Goal: Information Seeking & Learning: Learn about a topic

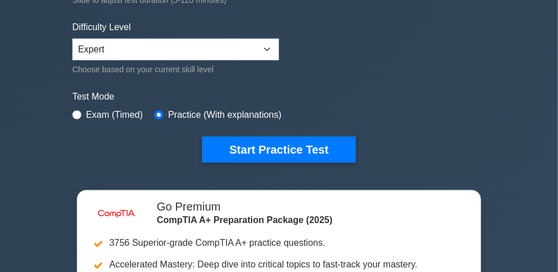
scroll to position [259, 0]
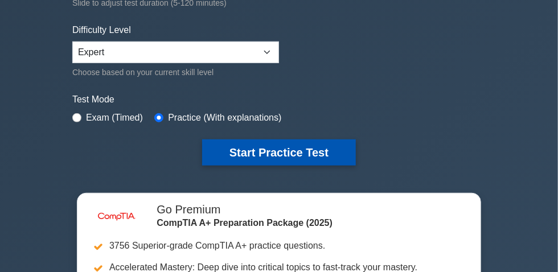
click at [279, 149] on button "Start Practice Test" at bounding box center [279, 152] width 154 height 26
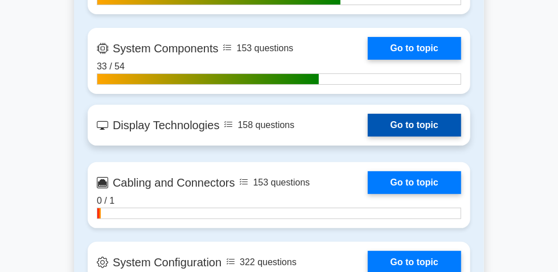
scroll to position [1605, 0]
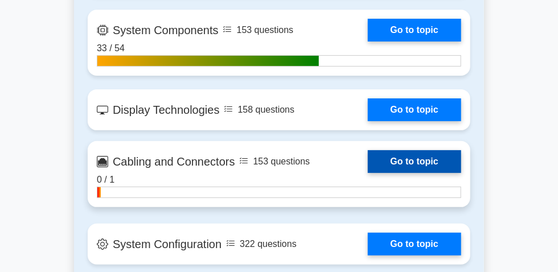
click at [368, 173] on link "Go to topic" at bounding box center [414, 161] width 93 height 23
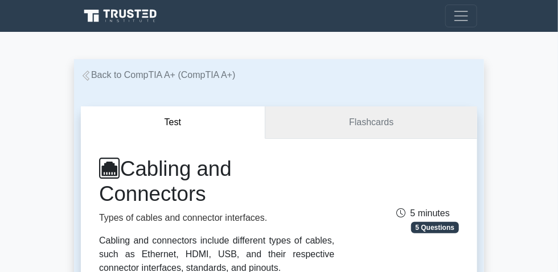
click at [352, 125] on link "Flashcards" at bounding box center [371, 122] width 212 height 32
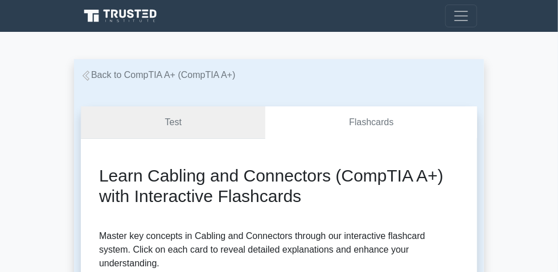
click at [218, 129] on link "Test" at bounding box center [173, 122] width 184 height 32
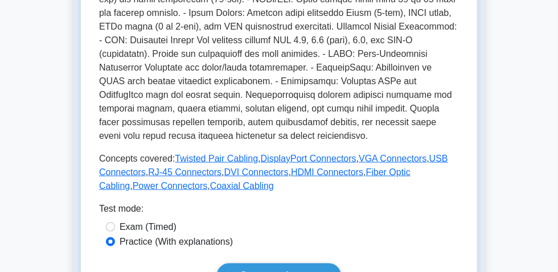
scroll to position [569, 0]
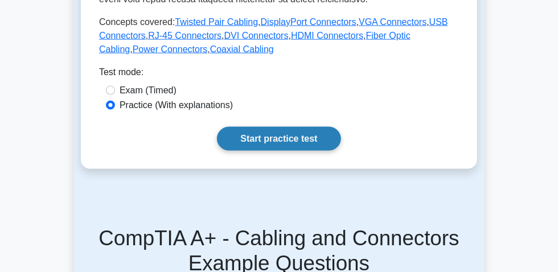
click at [261, 151] on link "Start practice test" at bounding box center [279, 139] width 124 height 24
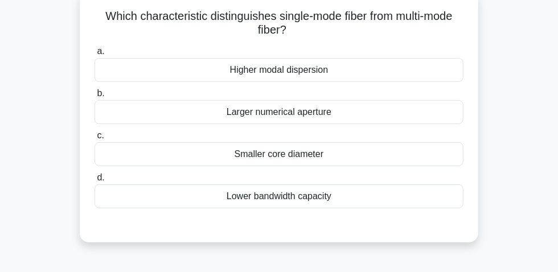
scroll to position [51, 0]
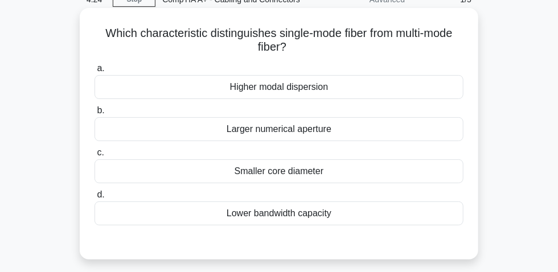
drag, startPoint x: 288, startPoint y: 90, endPoint x: 322, endPoint y: 95, distance: 34.5
click at [334, 91] on div "Higher modal dispersion" at bounding box center [279, 87] width 369 height 24
drag, startPoint x: 337, startPoint y: 132, endPoint x: 228, endPoint y: 136, distance: 109.4
click at [228, 136] on div "Larger numerical aperture" at bounding box center [279, 129] width 369 height 24
drag, startPoint x: 232, startPoint y: 175, endPoint x: 308, endPoint y: 178, distance: 75.8
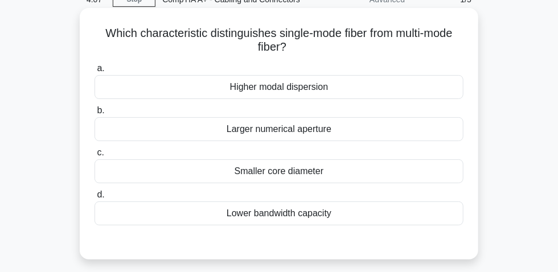
click at [332, 182] on div "Smaller core diameter" at bounding box center [279, 171] width 369 height 24
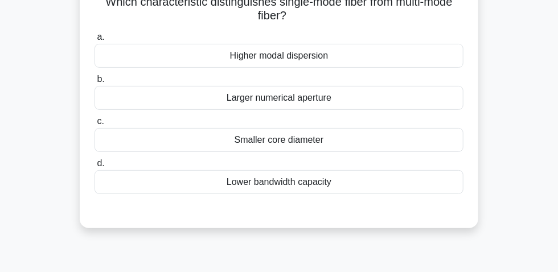
scroll to position [103, 0]
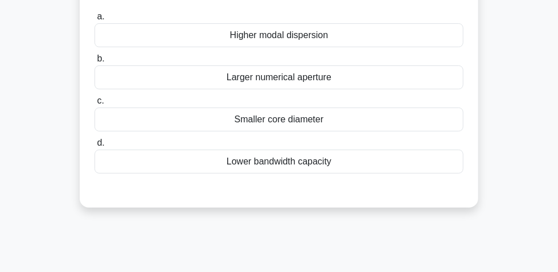
click at [364, 124] on div "Smaller core diameter" at bounding box center [279, 120] width 369 height 24
click at [95, 105] on input "c. Smaller core diameter" at bounding box center [95, 100] width 0 height 7
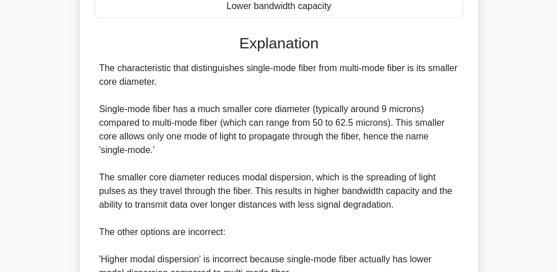
scroll to position [310, 0]
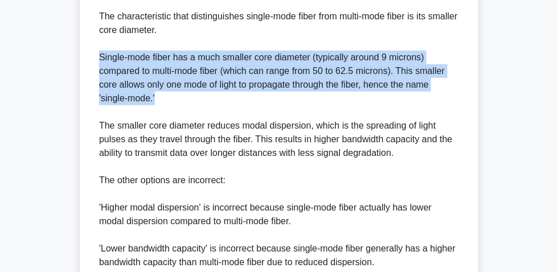
drag, startPoint x: 98, startPoint y: 63, endPoint x: 185, endPoint y: 104, distance: 96.3
click at [185, 104] on div "The characteristic that distinguishes single-mode fiber from multi-mode fiber i…" at bounding box center [279, 174] width 369 height 328
click at [132, 106] on div "The characteristic that distinguishes single-mode fiber from multi-mode fiber i…" at bounding box center [279, 174] width 360 height 328
click at [87, 64] on div "Which characteristic distinguishes single-mode fiber from multi-mode fiber? .sp…" at bounding box center [278, 84] width 389 height 662
click at [118, 65] on div "The characteristic that distinguishes single-mode fiber from multi-mode fiber i…" at bounding box center [279, 174] width 360 height 328
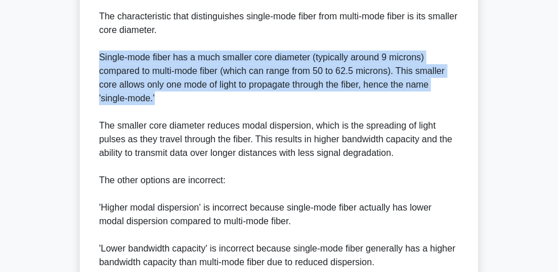
click at [95, 60] on div "The characteristic that distinguishes single-mode fiber from multi-mode fiber i…" at bounding box center [279, 174] width 369 height 328
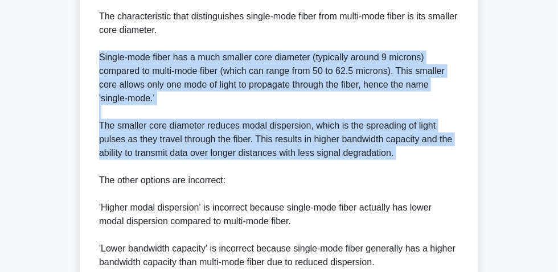
drag, startPoint x: 99, startPoint y: 61, endPoint x: 261, endPoint y: 148, distance: 184.4
click at [256, 169] on div "The characteristic that distinguishes single-mode fiber from multi-mode fiber i…" at bounding box center [279, 174] width 360 height 328
copy div "Single-mode fiber has a much smaller core diameter (typically around 9 microns)…"
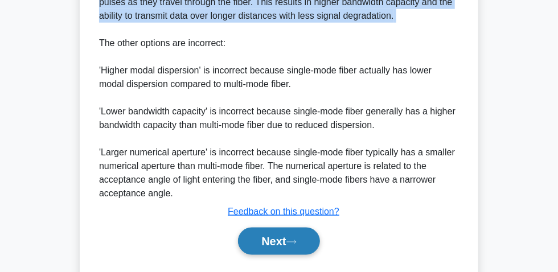
scroll to position [483, 0]
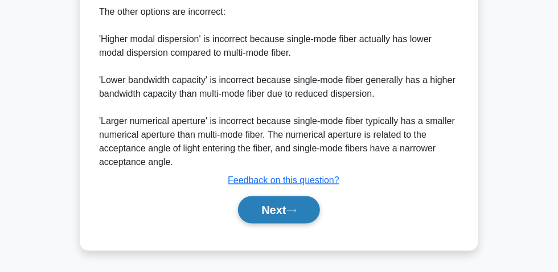
click at [278, 211] on button "Next" at bounding box center [278, 209] width 81 height 27
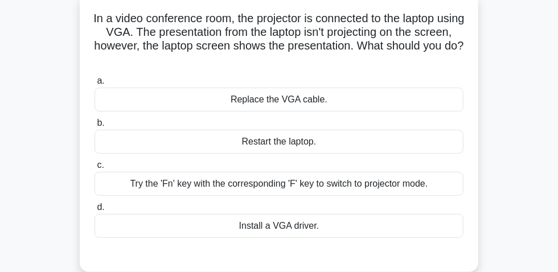
scroll to position [84, 0]
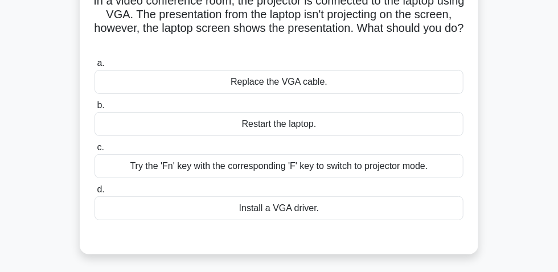
click at [338, 171] on div "Try the 'Fn' key with the corresponding 'F' key to switch to projector mode." at bounding box center [279, 166] width 369 height 24
click at [95, 151] on input "c. Try the 'Fn' key with the corresponding 'F' key to switch to projector mode." at bounding box center [95, 147] width 0 height 7
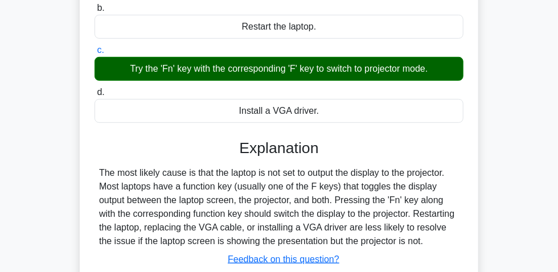
scroll to position [291, 0]
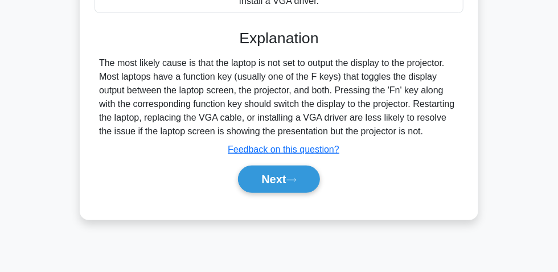
drag, startPoint x: 107, startPoint y: 70, endPoint x: 387, endPoint y: 118, distance: 283.7
click at [448, 132] on div "The most likely cause is that the laptop is not set to output the display to th…" at bounding box center [279, 97] width 369 height 82
copy div "The most likely cause is that the laptop is not set to output the display to th…"
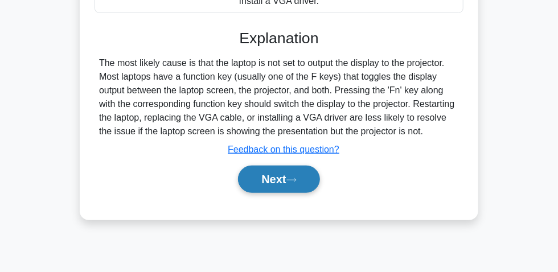
click at [264, 178] on button "Next" at bounding box center [278, 179] width 81 height 27
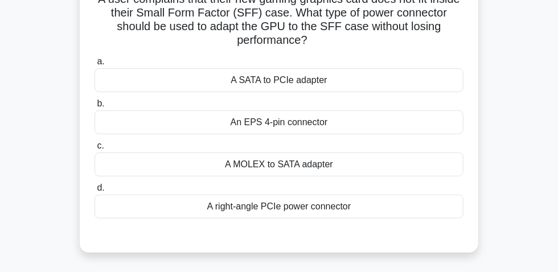
scroll to position [103, 0]
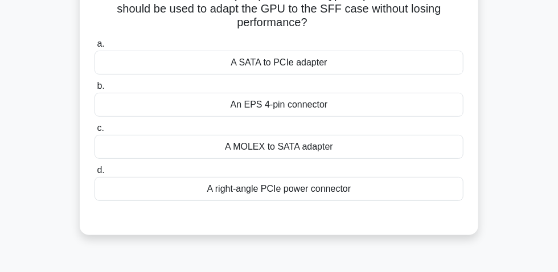
click at [285, 195] on div "A right-angle PCIe power connector" at bounding box center [279, 189] width 369 height 24
click at [95, 174] on input "d. A right-angle PCIe power connector" at bounding box center [95, 170] width 0 height 7
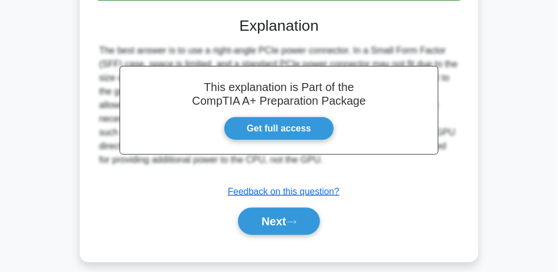
scroll to position [343, 0]
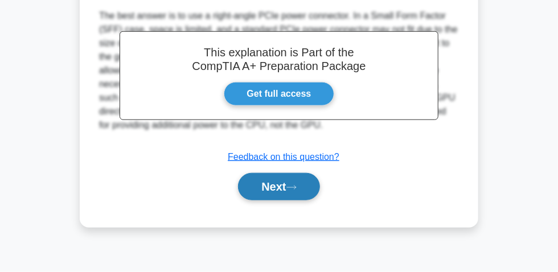
click at [268, 185] on button "Next" at bounding box center [278, 186] width 81 height 27
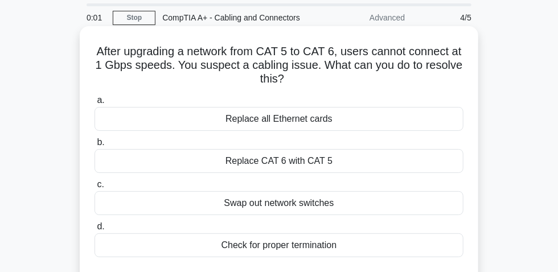
scroll to position [51, 0]
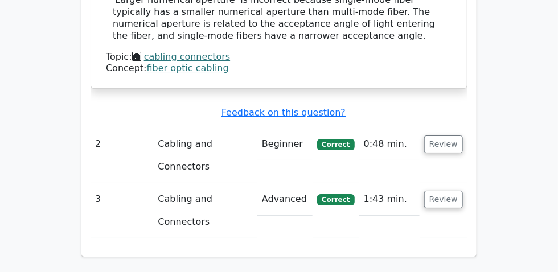
scroll to position [1397, 0]
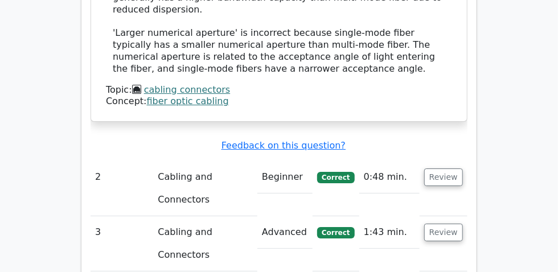
click at [467, 216] on td "Review" at bounding box center [444, 243] width 48 height 55
click at [463, 224] on button "Review" at bounding box center [443, 233] width 39 height 18
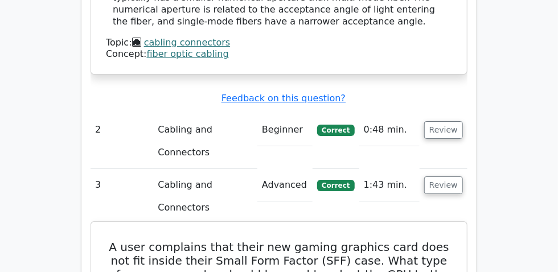
scroll to position [1501, 0]
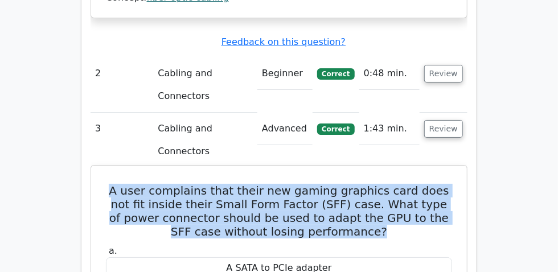
drag, startPoint x: 106, startPoint y: 35, endPoint x: 351, endPoint y: 81, distance: 248.5
click at [351, 184] on h5 "A user complains that their new gaming graphics card does not fit inside their …" at bounding box center [279, 211] width 348 height 55
copy h5 "A user complains that their new gaming graphics card does not fit inside their …"
drag, startPoint x: 204, startPoint y: 224, endPoint x: 329, endPoint y: 224, distance: 124.7
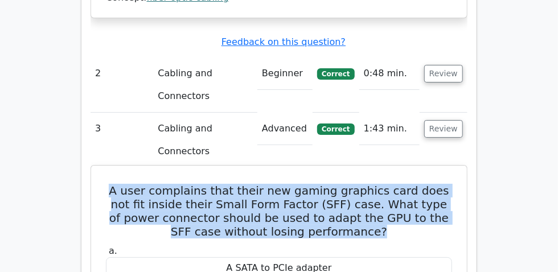
copy div "A right-angle PCIe power connector"
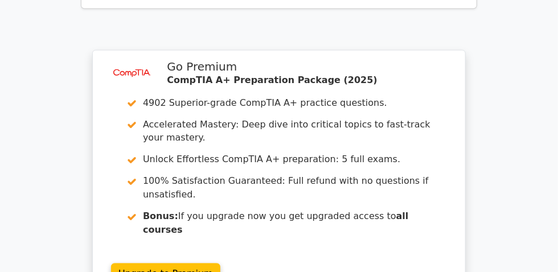
scroll to position [2226, 0]
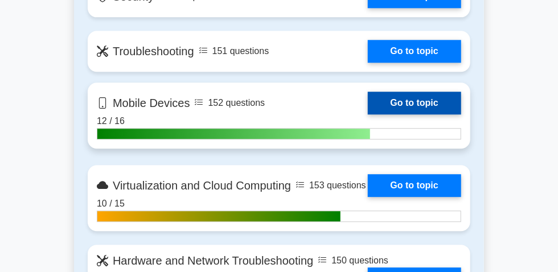
scroll to position [1035, 0]
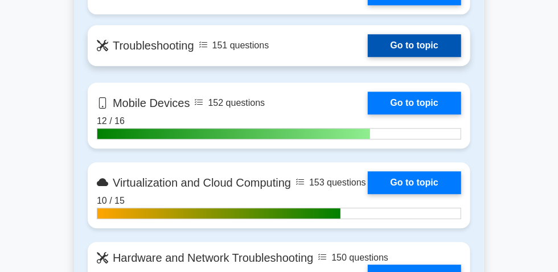
click at [368, 57] on link "Go to topic" at bounding box center [414, 45] width 93 height 23
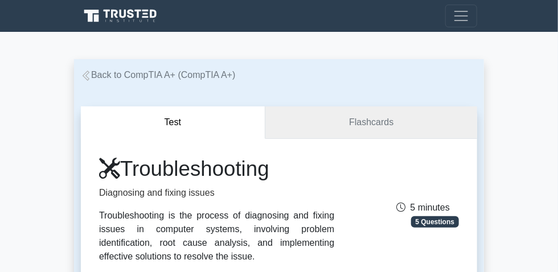
click at [351, 125] on link "Flashcards" at bounding box center [371, 122] width 212 height 32
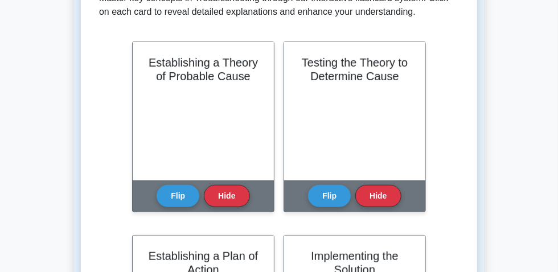
scroll to position [259, 0]
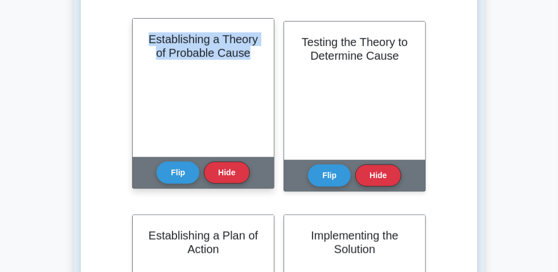
drag, startPoint x: 145, startPoint y: 56, endPoint x: 260, endPoint y: 76, distance: 116.3
click at [260, 76] on div "Establishing a Theory of Probable Cause" at bounding box center [203, 88] width 141 height 138
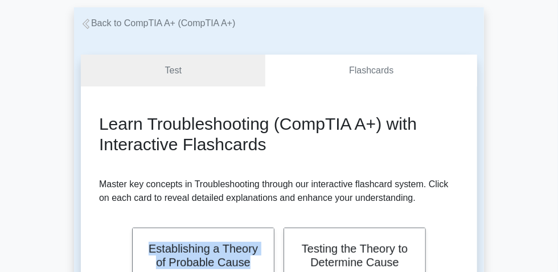
scroll to position [0, 0]
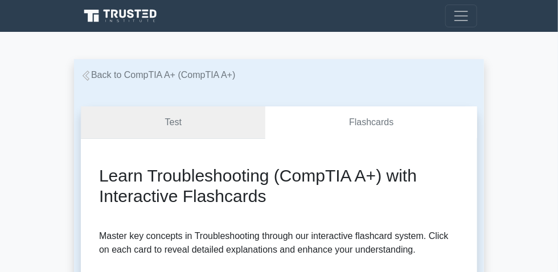
click at [186, 126] on link "Test" at bounding box center [173, 122] width 184 height 32
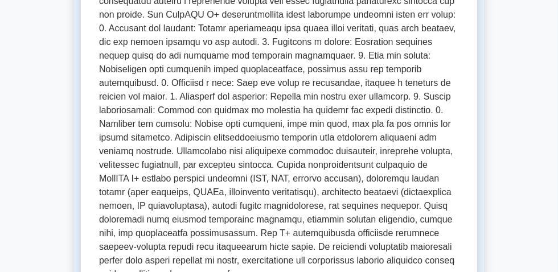
scroll to position [569, 0]
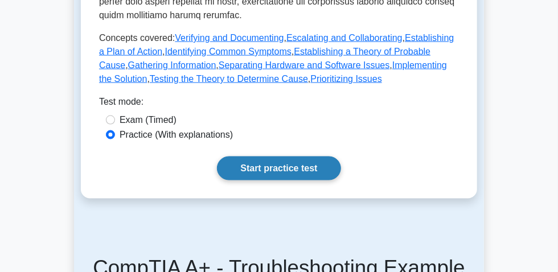
click at [269, 180] on link "Start practice test" at bounding box center [279, 169] width 124 height 24
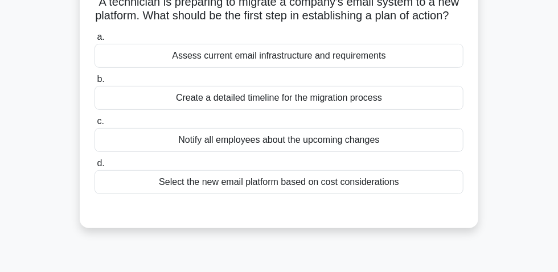
scroll to position [103, 0]
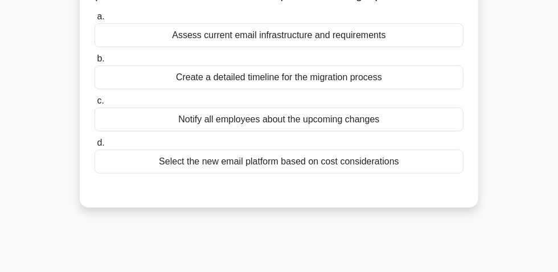
click at [247, 132] on div "Notify all employees about the upcoming changes" at bounding box center [279, 120] width 369 height 24
click at [95, 105] on input "c. Notify all employees about the upcoming changes" at bounding box center [95, 100] width 0 height 7
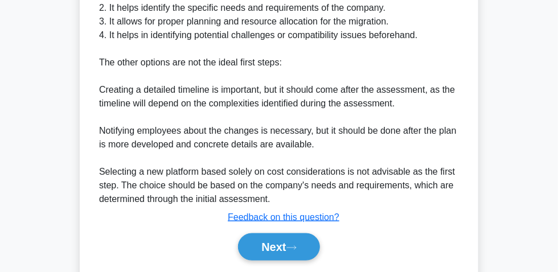
scroll to position [414, 0]
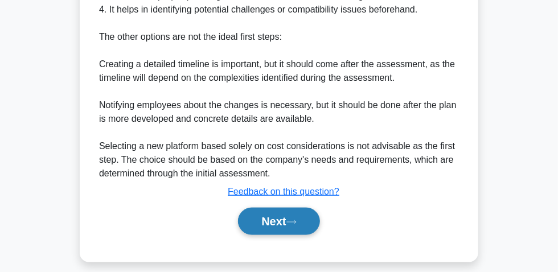
click at [309, 223] on button "Next" at bounding box center [278, 221] width 81 height 27
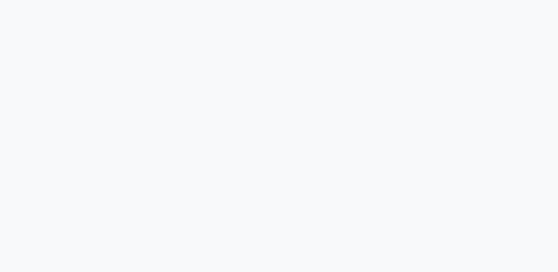
scroll to position [32, 0]
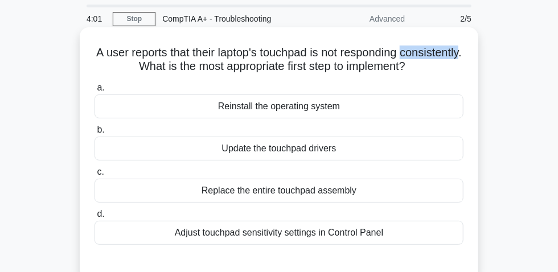
drag, startPoint x: 100, startPoint y: 71, endPoint x: 158, endPoint y: 75, distance: 58.2
click at [158, 74] on h5 "A user reports that their laptop's touchpad is not responding consistently. Wha…" at bounding box center [278, 60] width 371 height 28
click at [273, 155] on div "Update the touchpad drivers" at bounding box center [279, 149] width 369 height 24
click at [95, 134] on input "b. Update the touchpad drivers" at bounding box center [95, 129] width 0 height 7
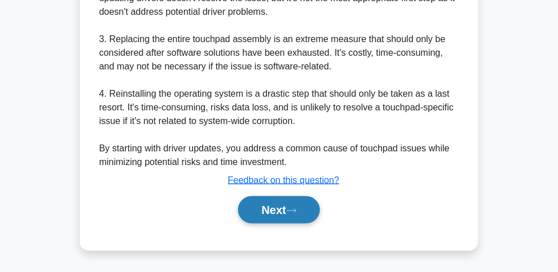
click at [264, 208] on button "Next" at bounding box center [278, 209] width 81 height 27
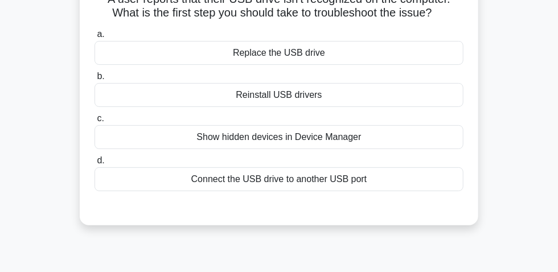
scroll to position [103, 0]
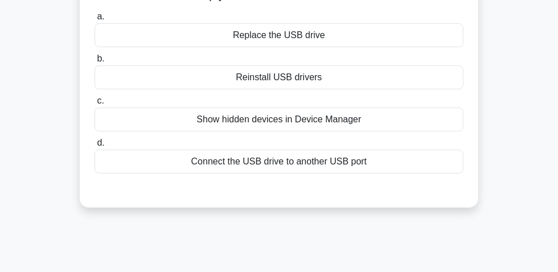
click at [305, 170] on div "Connect the USB drive to another USB port" at bounding box center [279, 162] width 369 height 24
click at [95, 147] on input "d. Connect the USB drive to another USB port" at bounding box center [95, 142] width 0 height 7
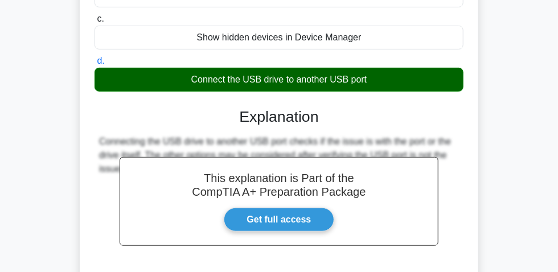
scroll to position [310, 0]
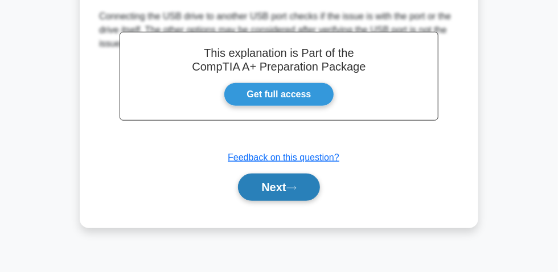
click at [269, 193] on button "Next" at bounding box center [278, 187] width 81 height 27
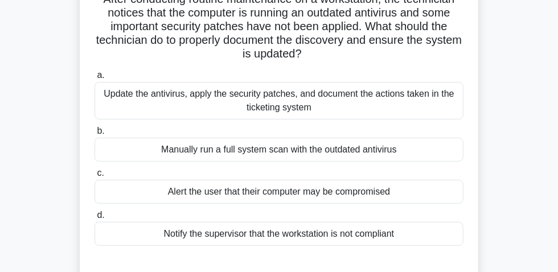
scroll to position [103, 0]
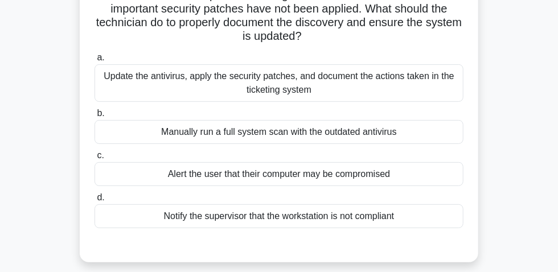
drag, startPoint x: 337, startPoint y: 181, endPoint x: 383, endPoint y: 178, distance: 46.2
click at [393, 179] on div "Alert the user that their computer may be compromised" at bounding box center [279, 174] width 369 height 24
drag, startPoint x: 356, startPoint y: 221, endPoint x: 399, endPoint y: 220, distance: 42.7
click at [399, 220] on div "Notify the supervisor that the workstation is not compliant" at bounding box center [279, 216] width 369 height 24
click at [302, 224] on div "Notify the supervisor that the workstation is not compliant" at bounding box center [279, 216] width 369 height 24
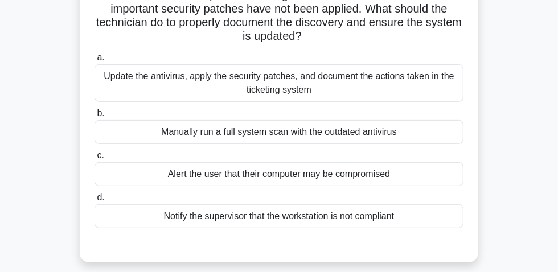
click at [95, 202] on input "d. Notify the supervisor that the workstation is not compliant" at bounding box center [95, 197] width 0 height 7
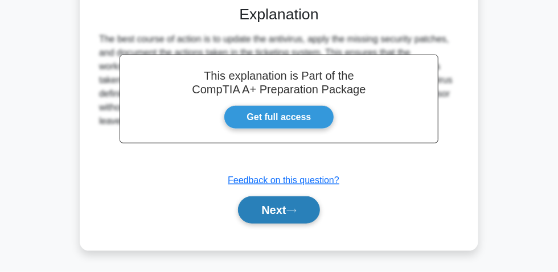
click at [288, 208] on button "Next" at bounding box center [278, 209] width 81 height 27
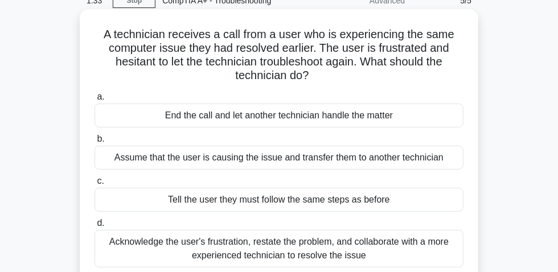
scroll to position [32, 0]
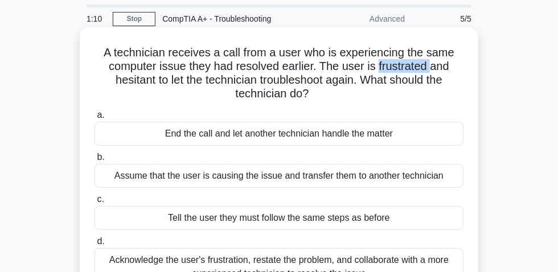
drag, startPoint x: 379, startPoint y: 67, endPoint x: 431, endPoint y: 70, distance: 52.5
click at [431, 70] on h5 "A technician receives a call from a user who is experiencing the same computer …" at bounding box center [278, 74] width 371 height 56
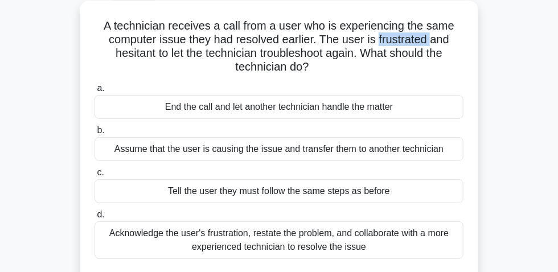
scroll to position [84, 0]
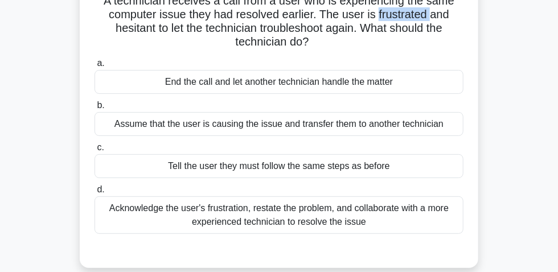
drag, startPoint x: 112, startPoint y: 212, endPoint x: 208, endPoint y: 232, distance: 98.7
click at [208, 232] on div "Acknowledge the user's frustration, restate the problem, and collaborate with a…" at bounding box center [279, 215] width 369 height 38
drag, startPoint x: 100, startPoint y: 210, endPoint x: 342, endPoint y: 225, distance: 242.5
click at [384, 233] on div "Acknowledge the user's frustration, restate the problem, and collaborate with a…" at bounding box center [279, 215] width 369 height 38
click at [266, 218] on div "Acknowledge the user's frustration, restate the problem, and collaborate with a…" at bounding box center [279, 215] width 369 height 38
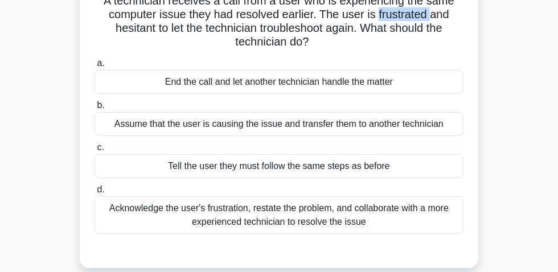
click at [95, 194] on input "d. Acknowledge the user's frustration, restate the problem, and collaborate wit…" at bounding box center [95, 189] width 0 height 7
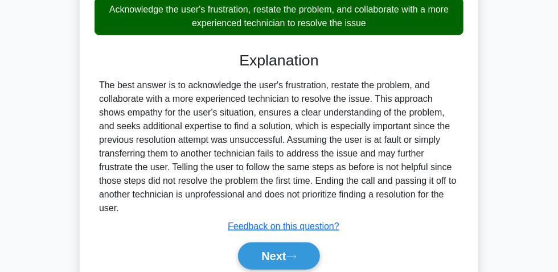
scroll to position [343, 0]
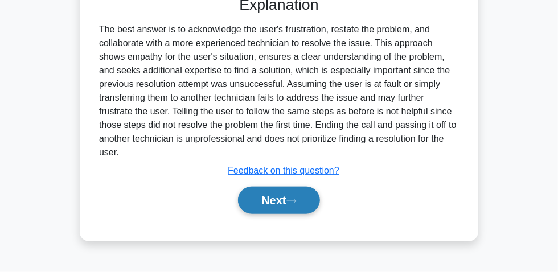
click at [294, 190] on button "Next" at bounding box center [278, 200] width 81 height 27
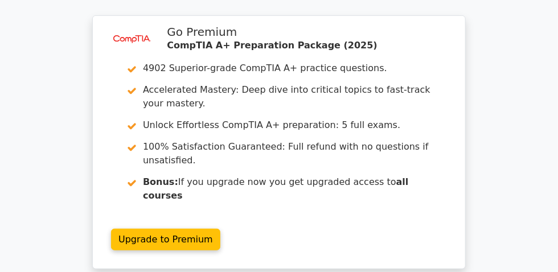
scroll to position [1763, 0]
